Goal: Information Seeking & Learning: Find specific fact

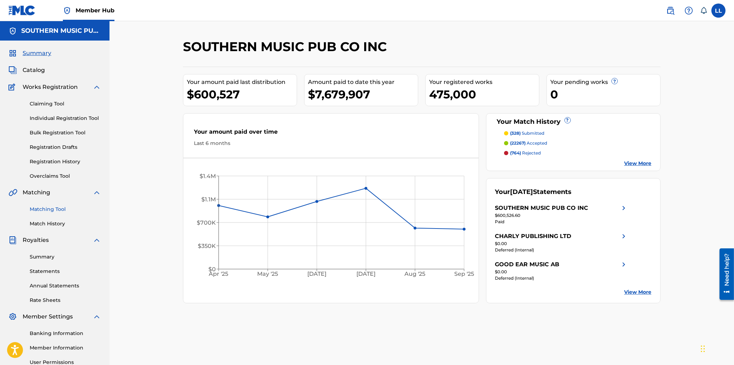
click at [57, 209] on link "Matching Tool" at bounding box center [65, 209] width 71 height 7
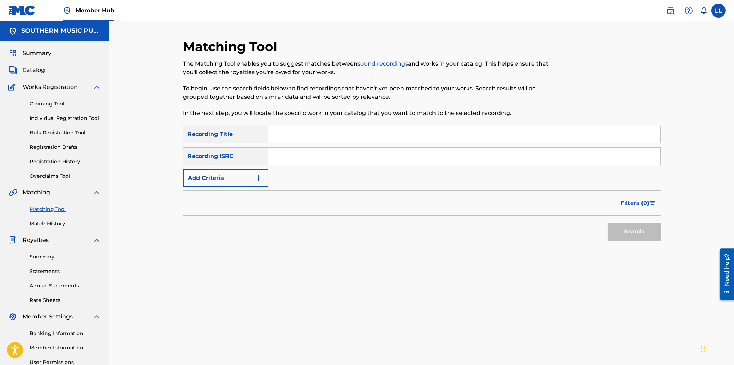
drag, startPoint x: 329, startPoint y: 154, endPoint x: 344, endPoint y: 159, distance: 15.4
click at [330, 156] on input "Search Form" at bounding box center [464, 156] width 392 height 17
paste input "QZLBC2301831"
click at [621, 228] on button "Search" at bounding box center [633, 232] width 53 height 18
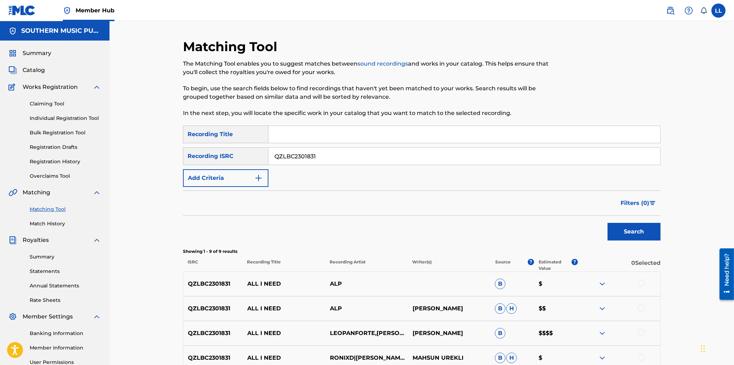
drag, startPoint x: 328, startPoint y: 153, endPoint x: 261, endPoint y: 153, distance: 67.4
click at [268, 153] on input "QZLBC2301831" at bounding box center [464, 156] width 392 height 17
paste input "GXHND2506927"
type input "GXHND2506927"
click at [620, 224] on button "Search" at bounding box center [633, 232] width 53 height 18
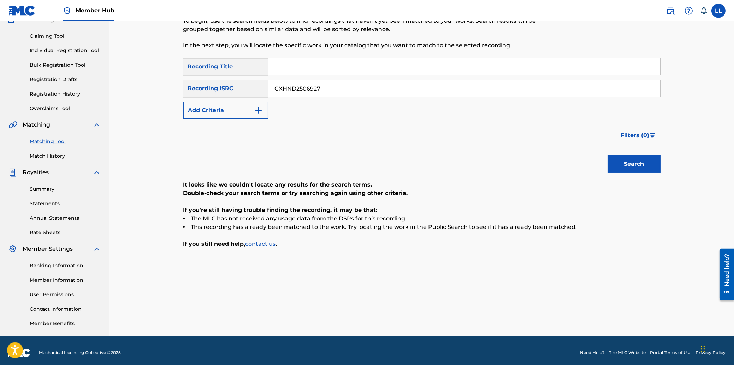
scroll to position [72, 0]
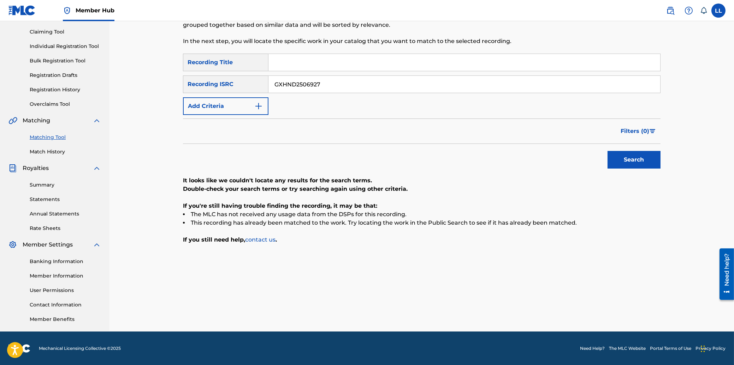
drag, startPoint x: 332, startPoint y: 88, endPoint x: 227, endPoint y: 87, distance: 105.2
click at [268, 87] on input "GXHND2506927" at bounding box center [464, 84] width 392 height 17
click at [313, 63] on input "Search Form" at bounding box center [464, 62] width 392 height 17
type input "baila"
click at [222, 87] on div "Recording ISRC" at bounding box center [225, 85] width 85 height 18
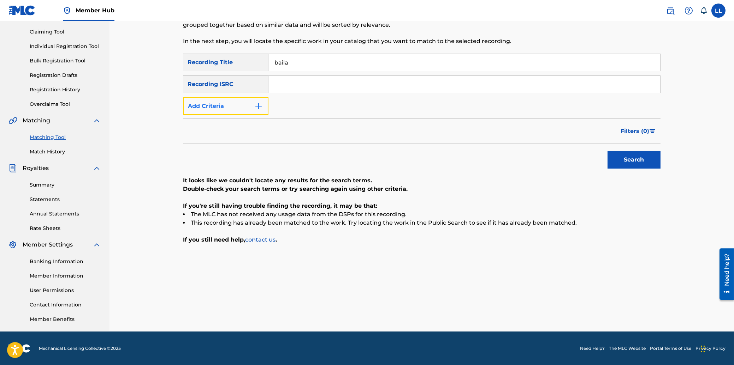
click at [245, 105] on button "Add Criteria" at bounding box center [225, 106] width 85 height 18
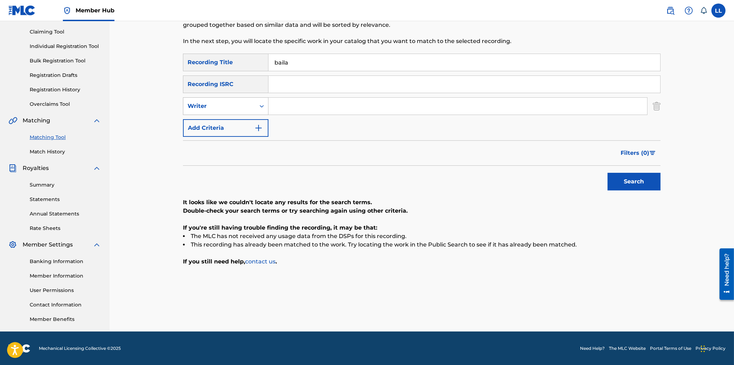
click at [257, 104] on div "Search Form" at bounding box center [261, 106] width 13 height 13
click at [231, 123] on div "Recording Artist" at bounding box center [225, 124] width 85 height 18
click at [290, 107] on input "Search Form" at bounding box center [457, 106] width 378 height 17
type input "segunda nave"
click at [607, 173] on button "Search" at bounding box center [633, 182] width 53 height 18
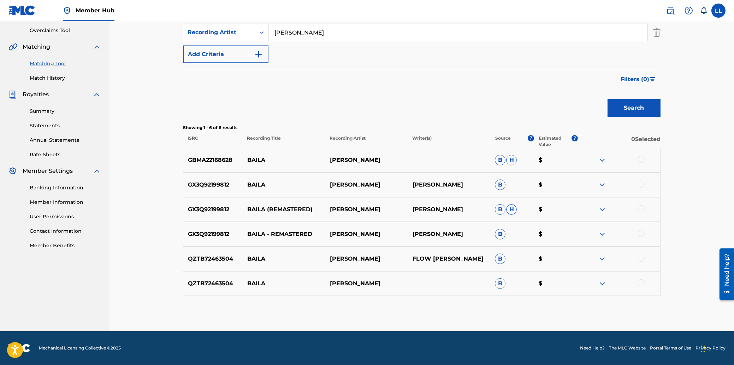
scroll to position [108, 0]
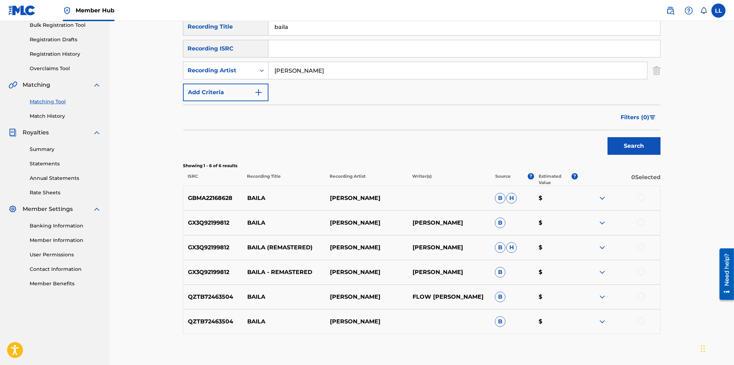
click at [332, 67] on input "segunda nave" at bounding box center [457, 70] width 378 height 17
drag, startPoint x: 336, startPoint y: 68, endPoint x: 258, endPoint y: 70, distance: 78.4
click at [268, 70] on input "segunda nave" at bounding box center [457, 70] width 378 height 17
click at [294, 29] on input "baila" at bounding box center [464, 26] width 392 height 17
type input "b"
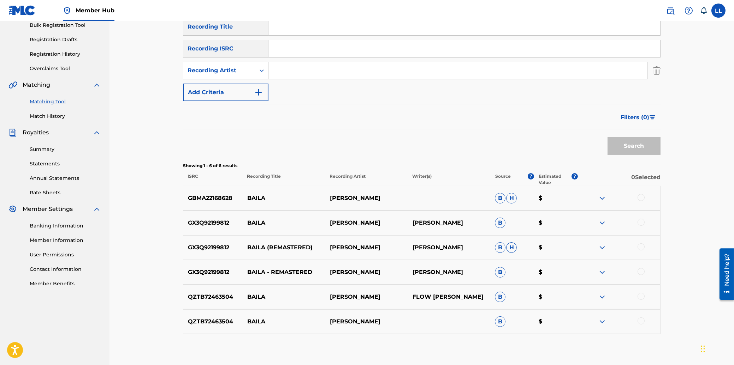
click at [150, 168] on div "Matching Tool The Matching Tool enables you to suggest matches between sound re…" at bounding box center [421, 142] width 624 height 456
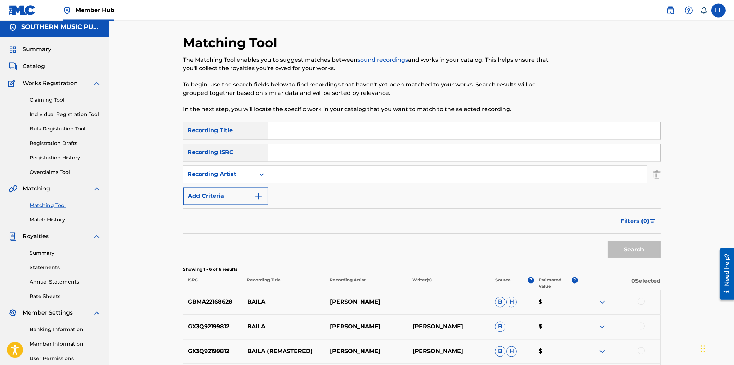
scroll to position [0, 0]
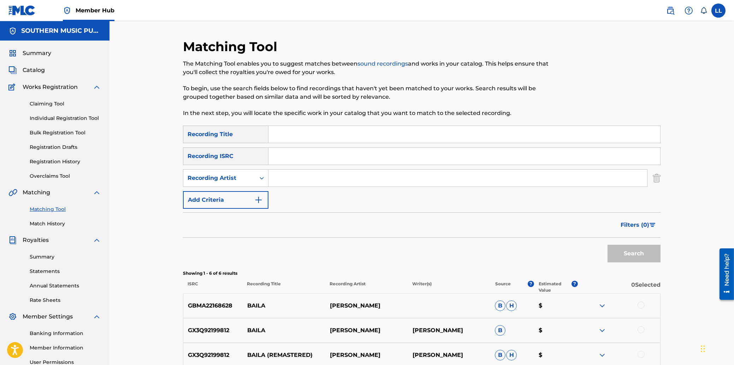
click at [687, 107] on div "Matching Tool The Matching Tool enables you to suggest matches between sound re…" at bounding box center [421, 249] width 624 height 456
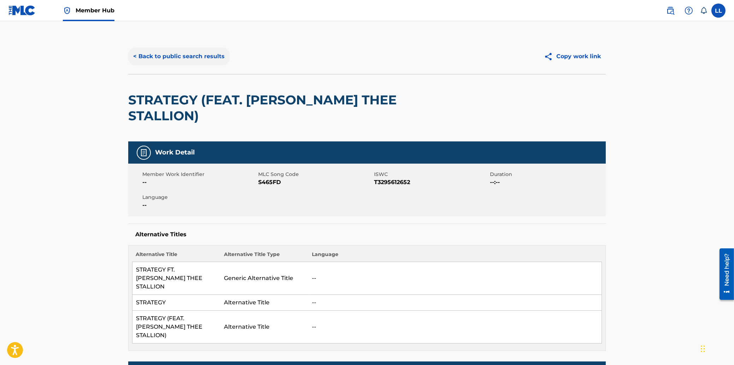
click at [178, 55] on button "< Back to public search results" at bounding box center [178, 57] width 101 height 18
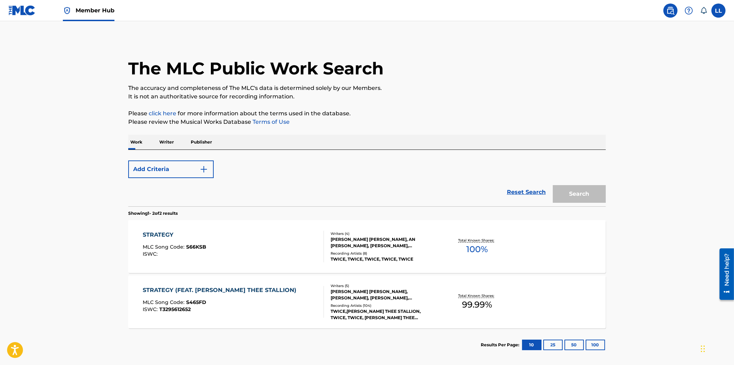
scroll to position [34, 0]
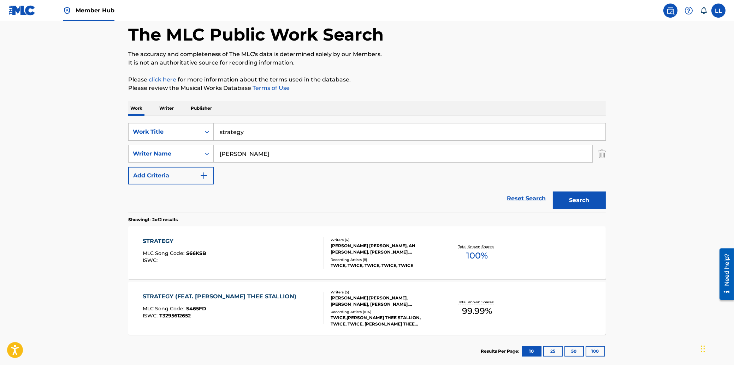
click at [166, 298] on div "STRATEGY (FEAT. [PERSON_NAME] THEE STALLION)" at bounding box center [221, 297] width 157 height 8
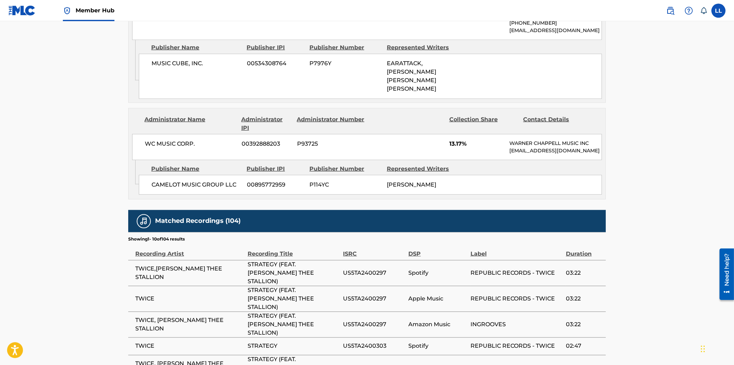
scroll to position [946, 0]
